Goal: Information Seeking & Learning: Learn about a topic

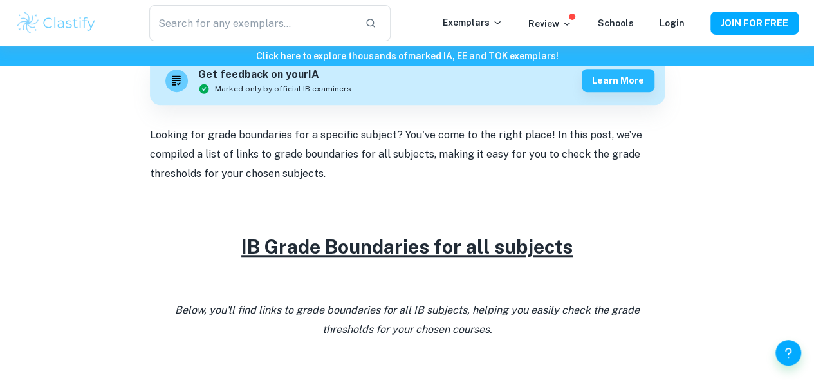
scroll to position [400, 0]
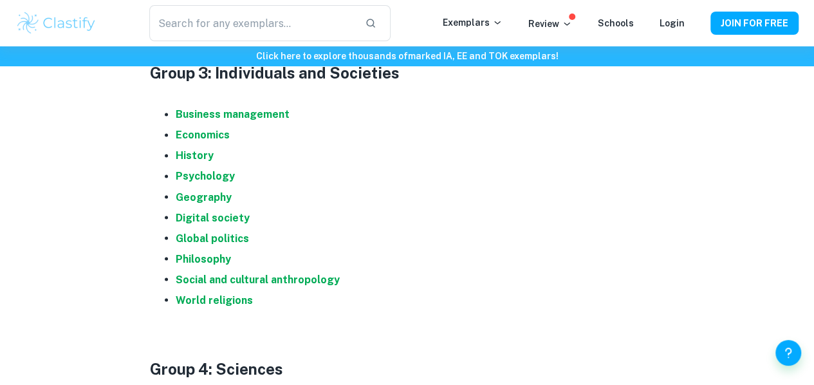
scroll to position [1023, 0]
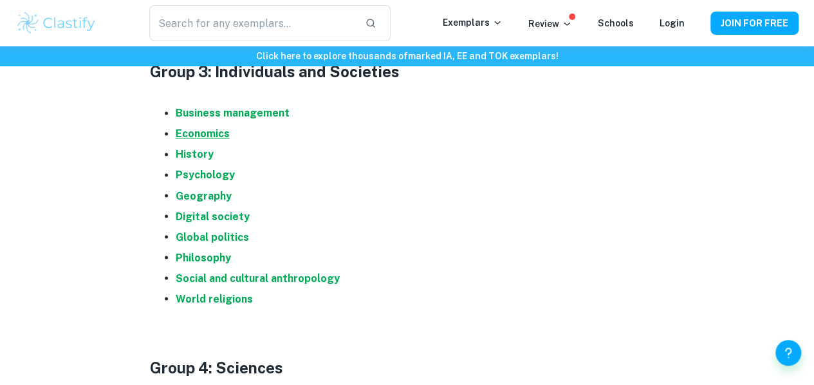
click at [213, 140] on strong "Economics" at bounding box center [203, 133] width 54 height 12
drag, startPoint x: 588, startPoint y: 5, endPoint x: 635, endPoint y: 175, distance: 177.0
click at [635, 175] on li "Psychology" at bounding box center [420, 175] width 489 height 21
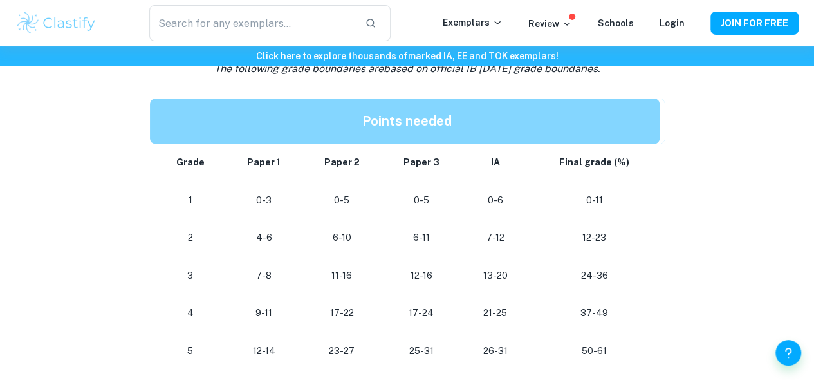
click at [754, 219] on div "IB Economics Grade Boundaries By Roxanne • February 2, 2024 Get feedback on you…" at bounding box center [406, 330] width 783 height 1717
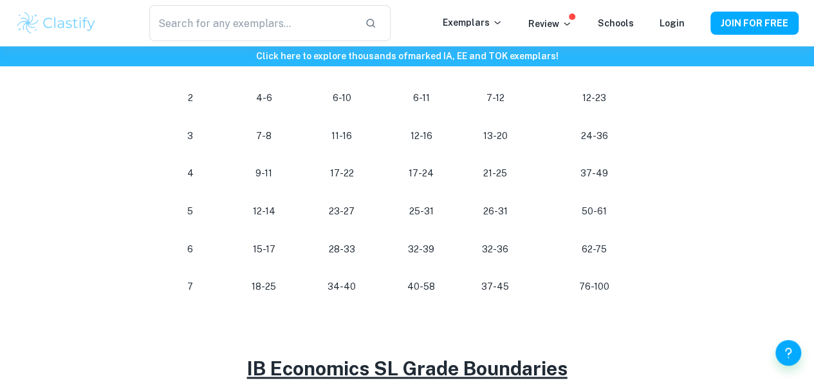
scroll to position [767, 0]
click at [709, 209] on div "IB Economics Grade Boundaries By Roxanne • February 2, 2024 Get feedback on you…" at bounding box center [406, 190] width 783 height 1717
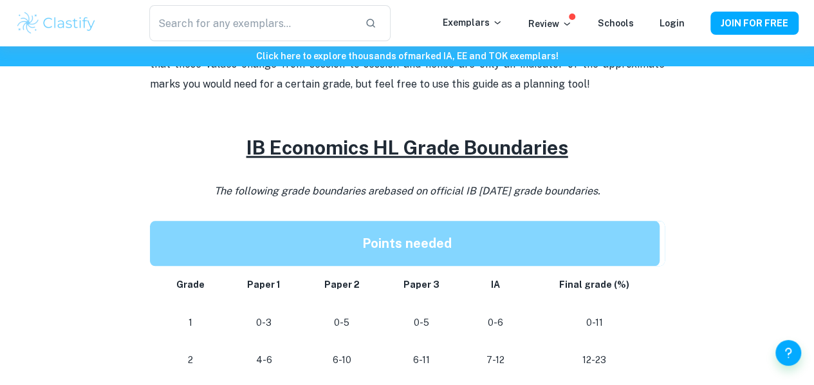
scroll to position [0, 0]
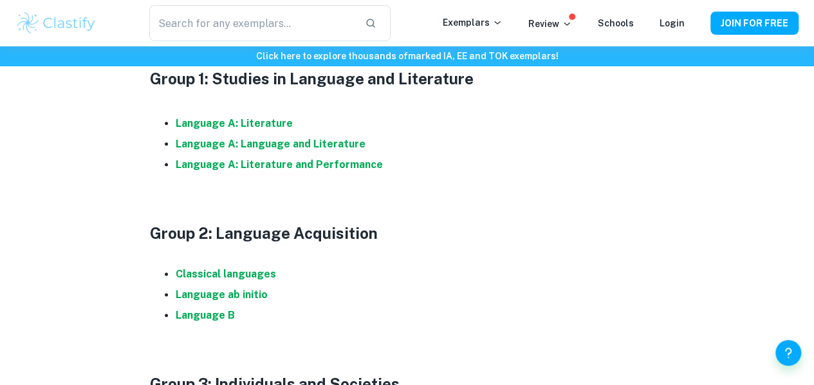
scroll to position [706, 0]
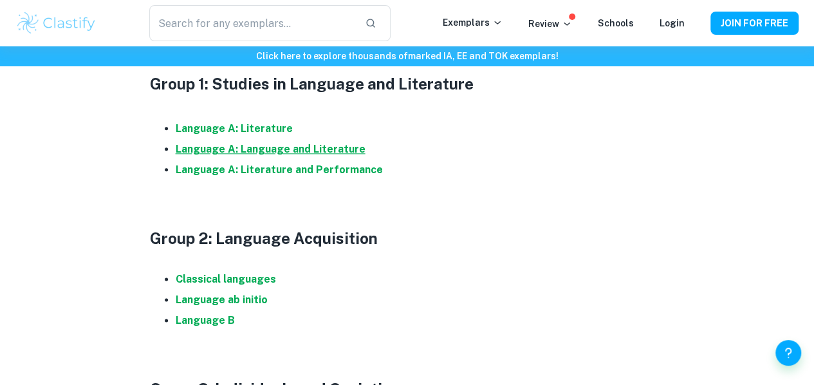
click at [322, 155] on strong "Language A: Language and Literature" at bounding box center [271, 149] width 190 height 12
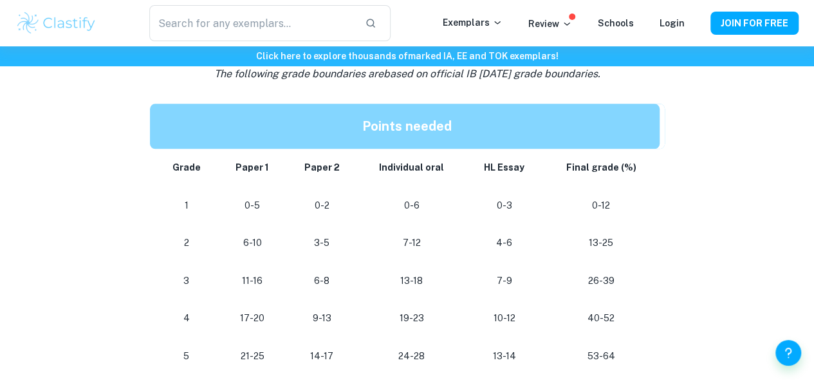
scroll to position [714, 0]
